Goal: Information Seeking & Learning: Learn about a topic

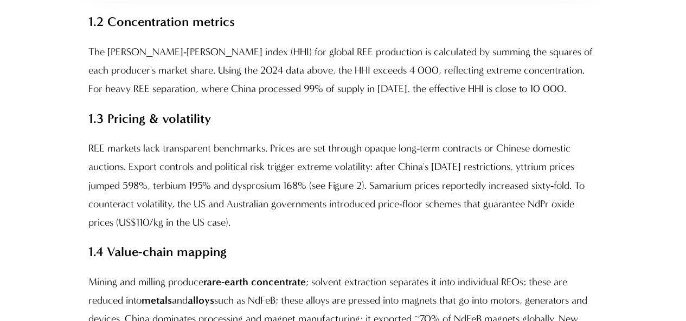
scroll to position [2715, 0]
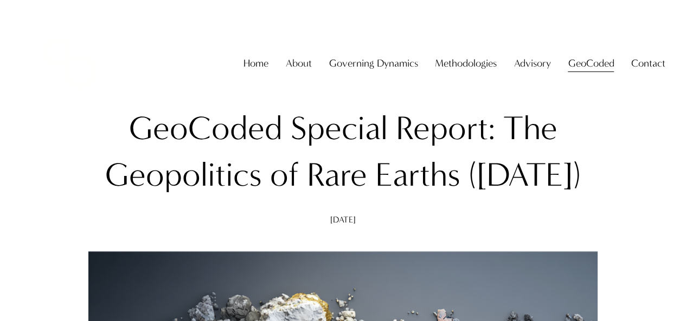
scroll to position [55, 0]
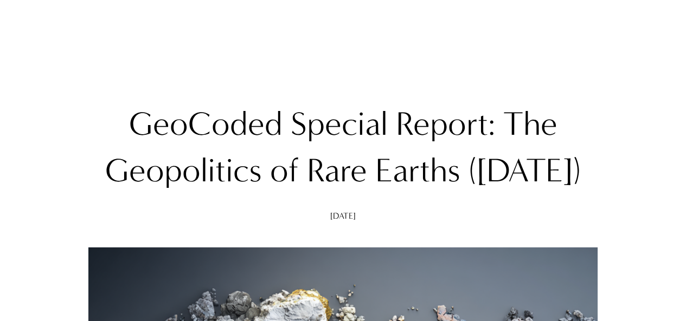
drag, startPoint x: 138, startPoint y: 125, endPoint x: 417, endPoint y: 226, distance: 296.8
click at [417, 194] on h1 "GeoCoded Special Report: The Geopolitics of Rare Earths ([DATE])" at bounding box center [342, 147] width 509 height 93
copy h1 "GeoCoded Special Report: The Geopolitics of Rare Earths ([DATE])"
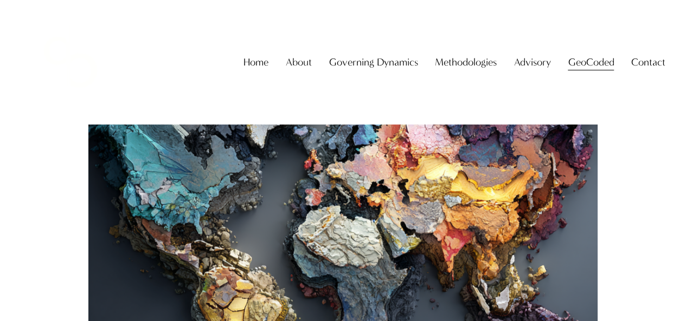
scroll to position [19, 0]
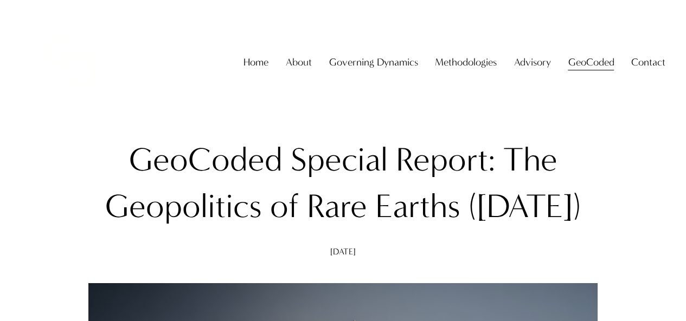
click at [384, 187] on h1 "GeoCoded Special Report: The Geopolitics of Rare Earths (August 2025)" at bounding box center [342, 183] width 509 height 93
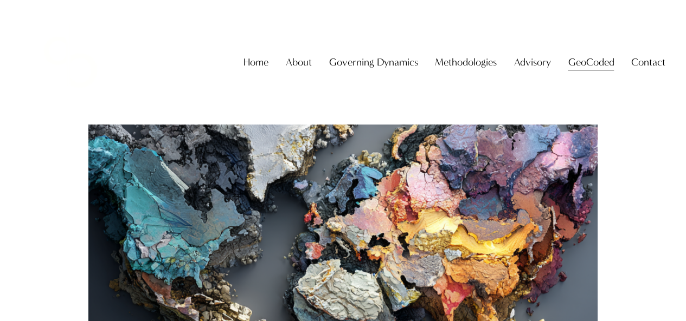
scroll to position [0, 0]
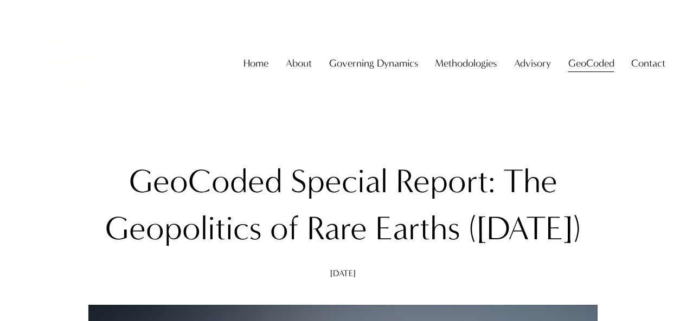
click at [246, 71] on link "Home" at bounding box center [255, 63] width 25 height 21
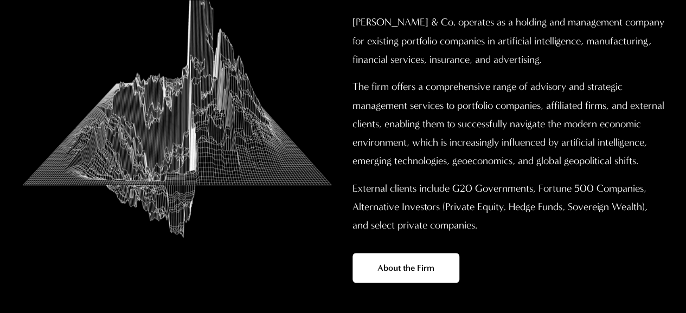
scroll to position [458, 0]
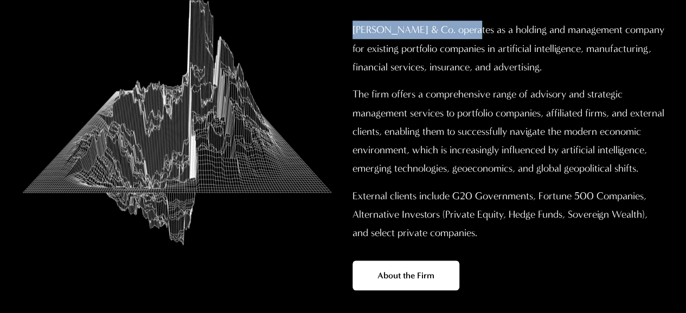
drag, startPoint x: 469, startPoint y: 73, endPoint x: 347, endPoint y: 74, distance: 122.5
click at [347, 74] on div "Christopher Sanchez & Co. operates as a holding and management company for exis…" at bounding box center [509, 131] width 332 height 240
copy p "Christopher Sanchez & Co."
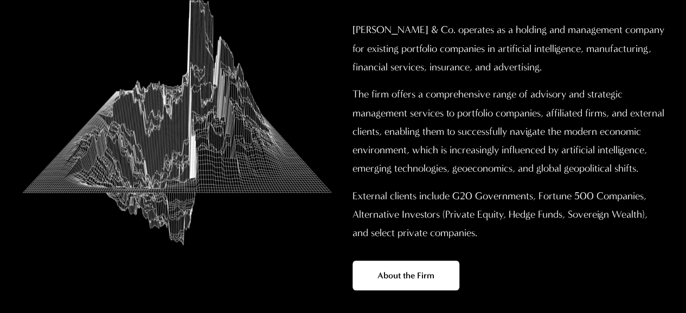
click at [499, 122] on div "Christopher Sanchez & Co. operates as a holding and management company for exis…" at bounding box center [508, 132] width 313 height 222
